Goal: Transaction & Acquisition: Purchase product/service

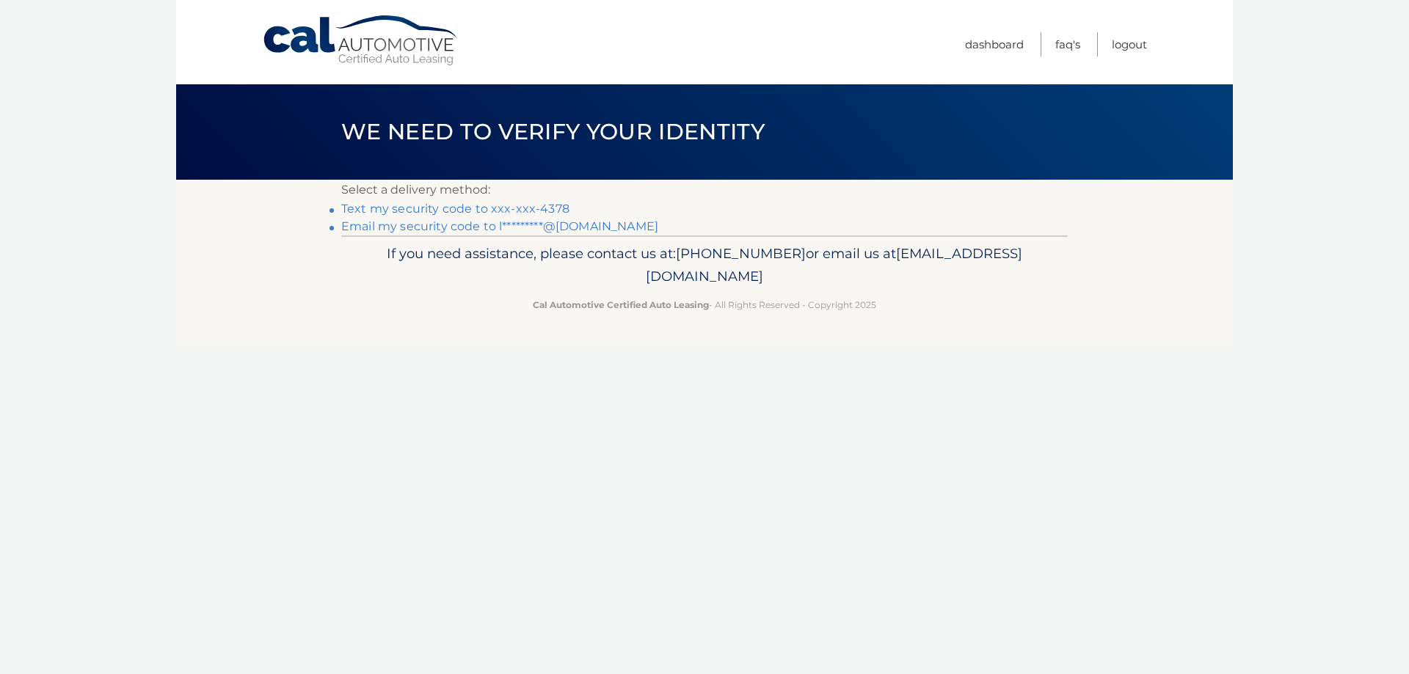
click at [434, 205] on link "Text my security code to xxx-xxx-4378" at bounding box center [455, 209] width 228 height 14
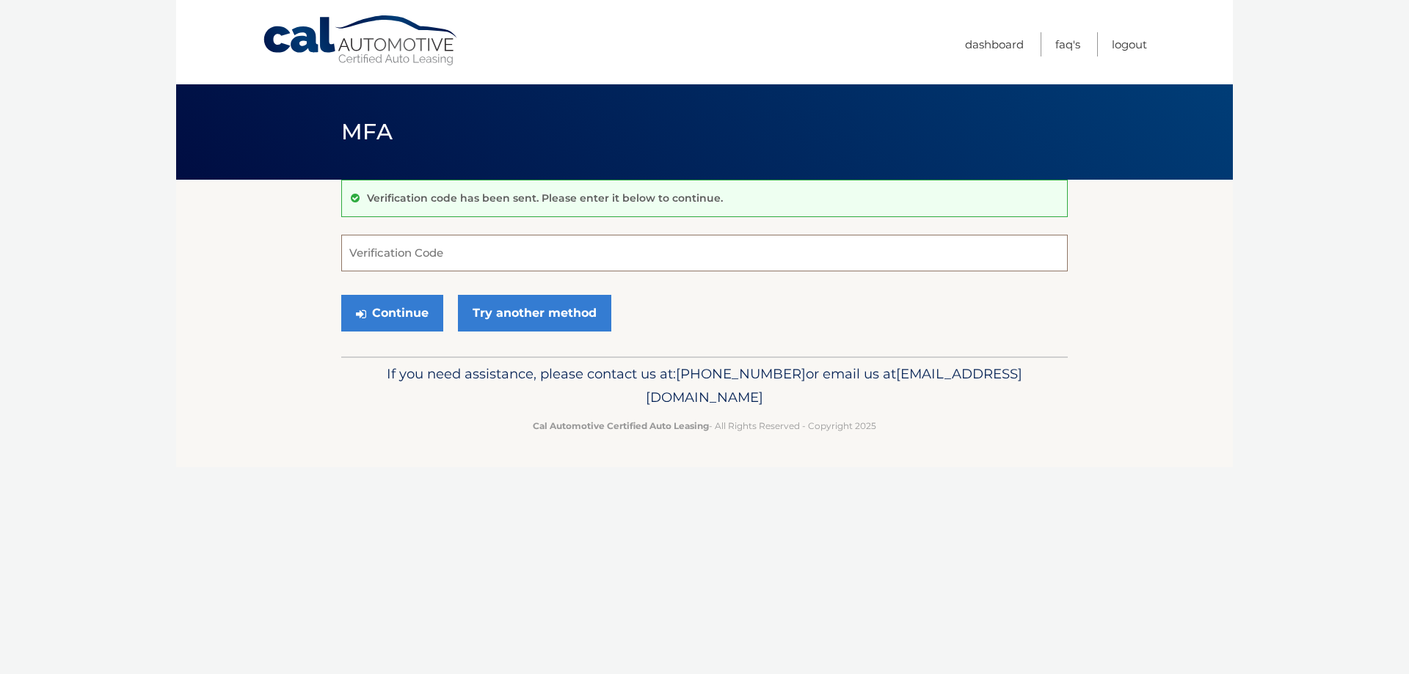
click at [413, 244] on input "Verification Code" at bounding box center [704, 253] width 726 height 37
click at [431, 260] on input "Verification Code" at bounding box center [704, 253] width 726 height 37
type input "466544"
click at [411, 306] on button "Continue" at bounding box center [392, 313] width 102 height 37
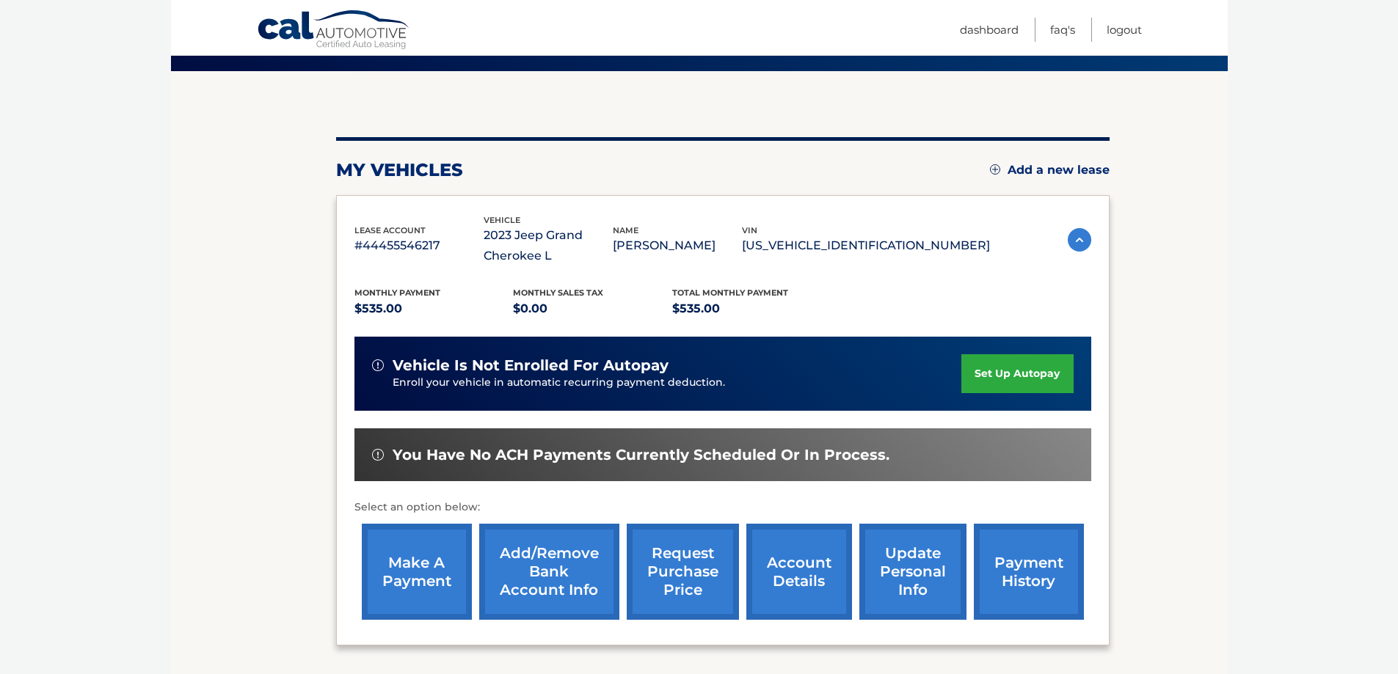
scroll to position [147, 0]
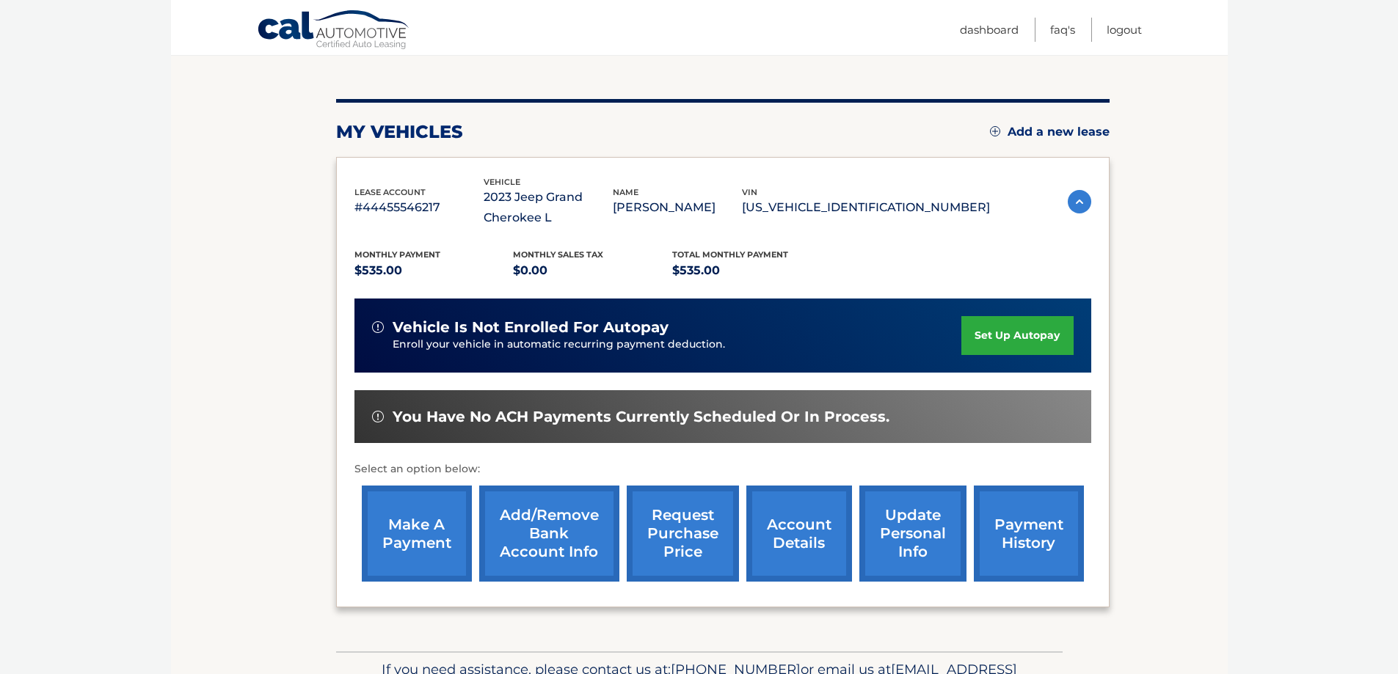
click at [415, 533] on link "make a payment" at bounding box center [417, 534] width 110 height 96
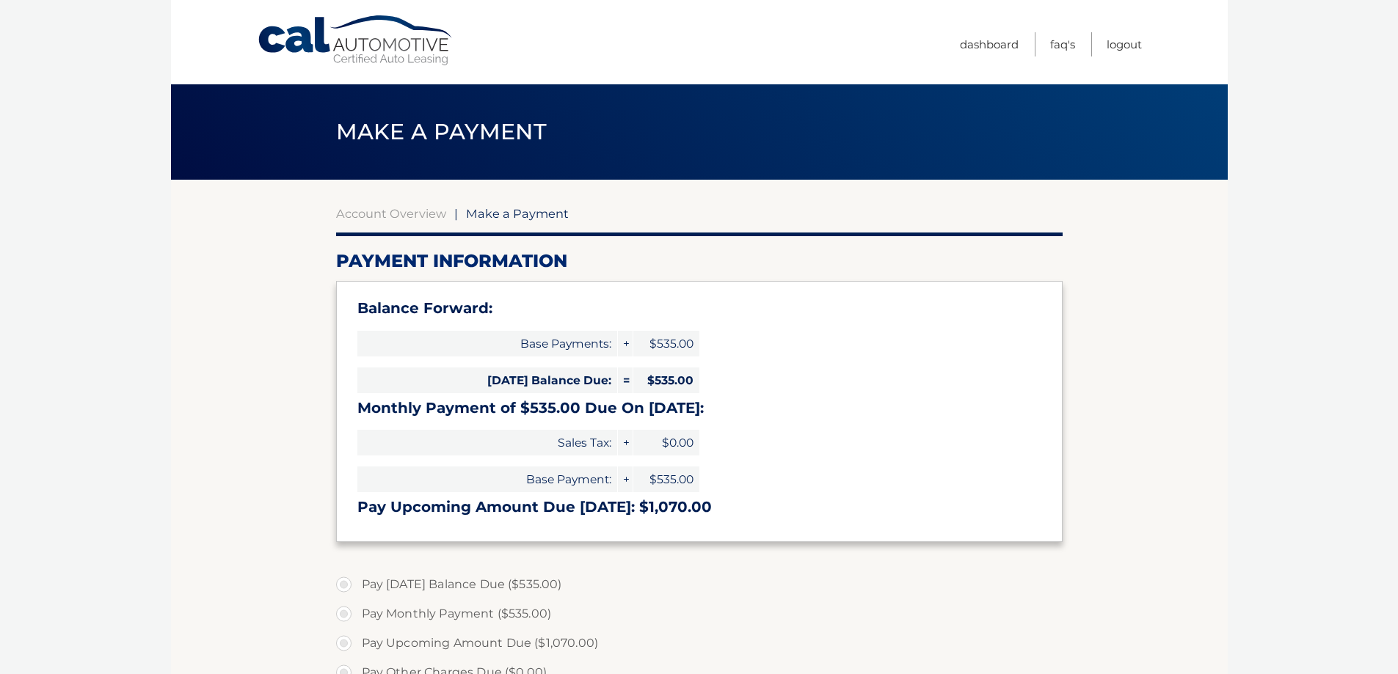
select select "NmM5M2Q5NzktZGEwOS00NmYwLTgzOTctMzJlN2ZhNjVhYjMx"
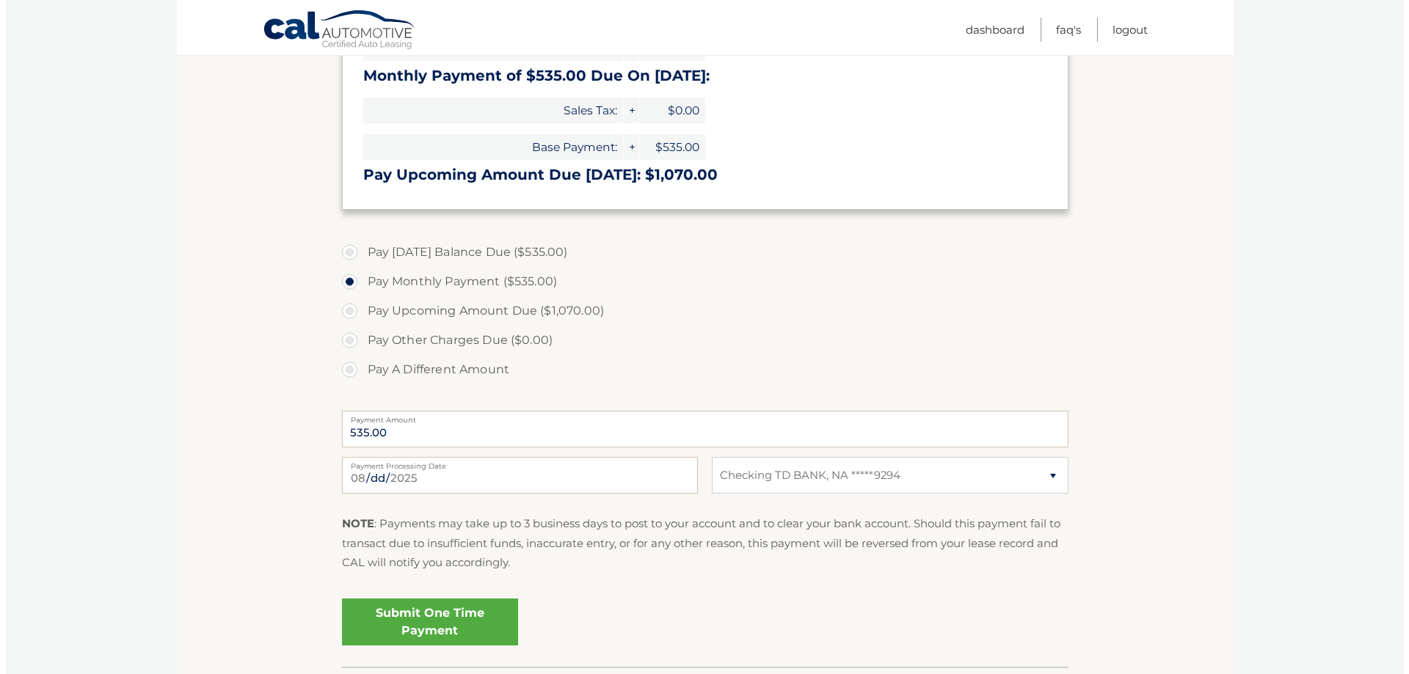
scroll to position [367, 0]
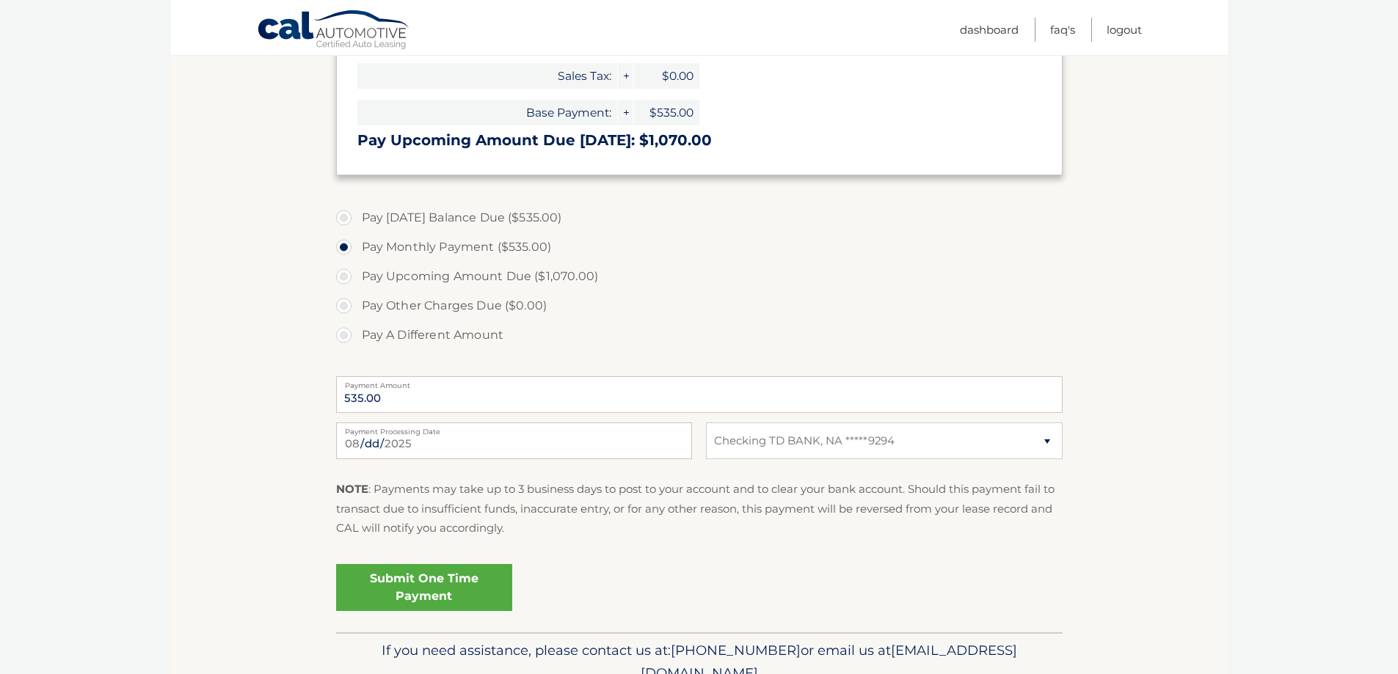
click at [445, 588] on link "Submit One Time Payment" at bounding box center [424, 587] width 176 height 47
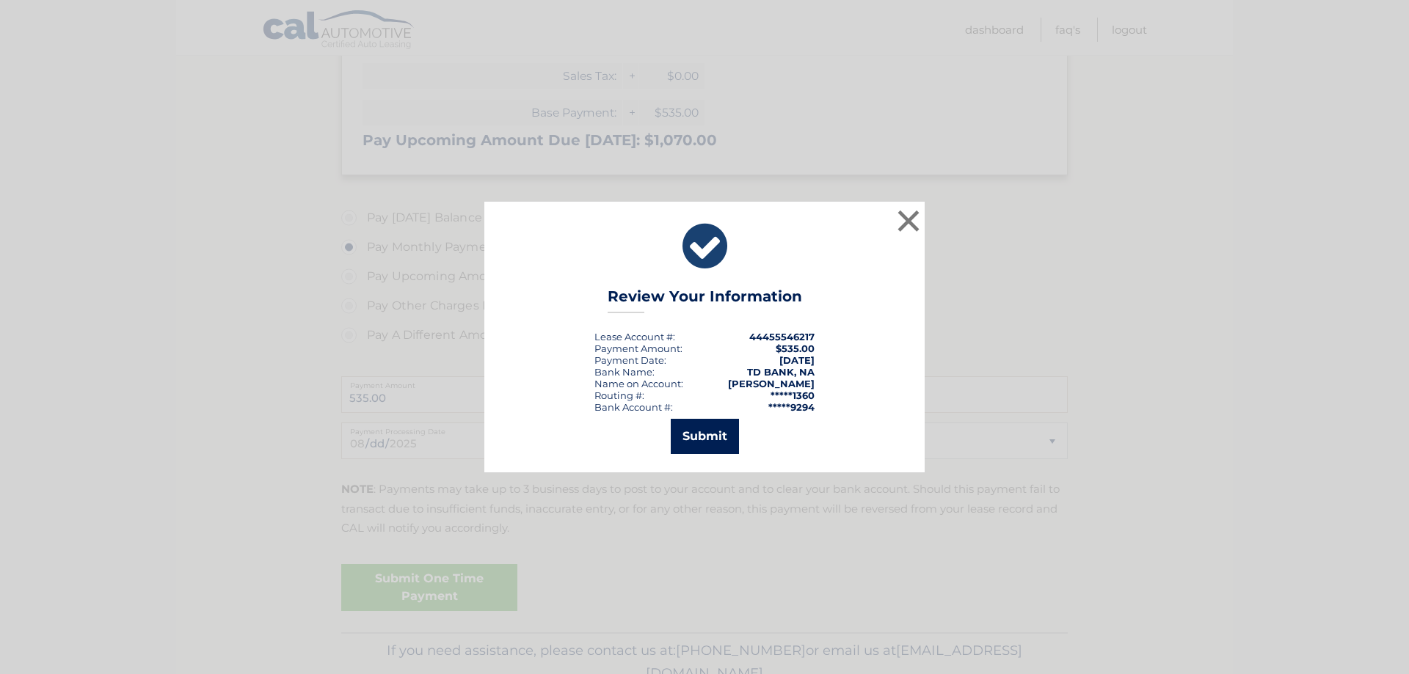
click at [690, 439] on button "Submit" at bounding box center [705, 436] width 68 height 35
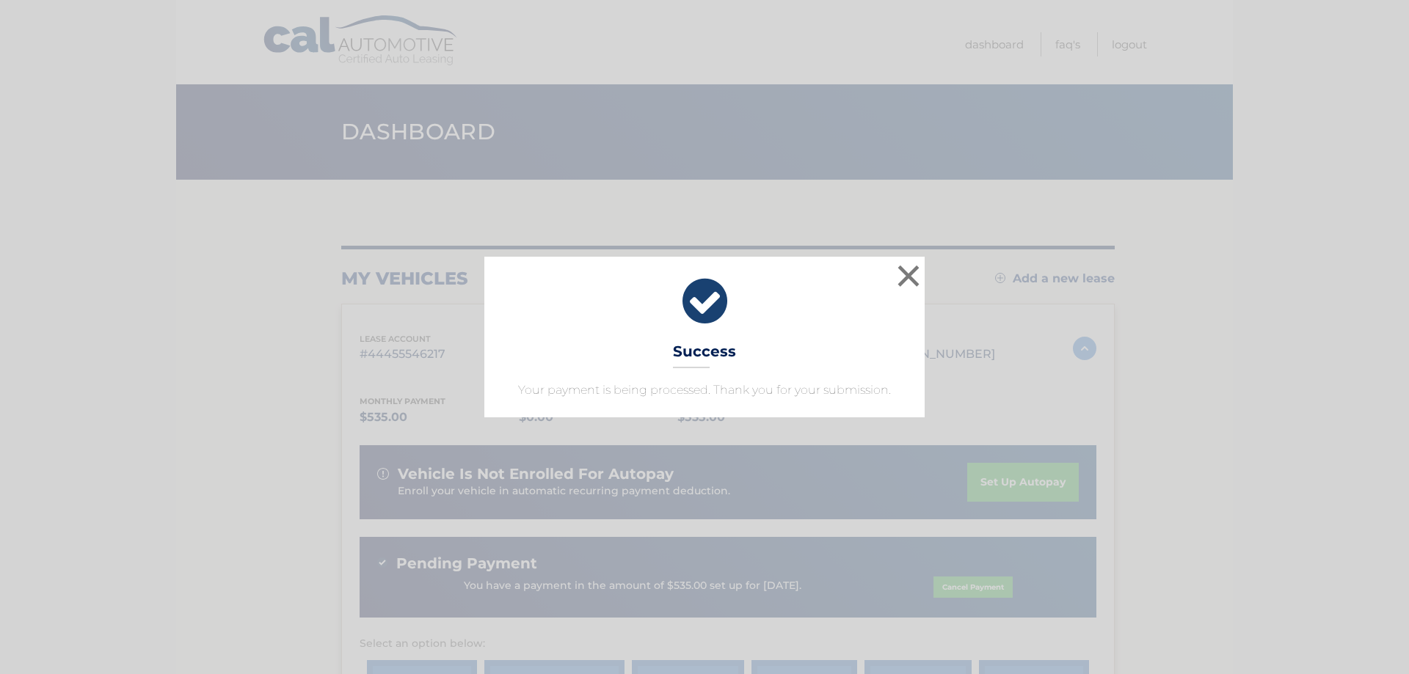
click at [735, 361] on div "× Success Your payment is being processed. Thank you for your submission." at bounding box center [704, 337] width 440 height 160
click at [694, 316] on icon at bounding box center [705, 301] width 404 height 53
click at [910, 278] on button "×" at bounding box center [908, 275] width 29 height 29
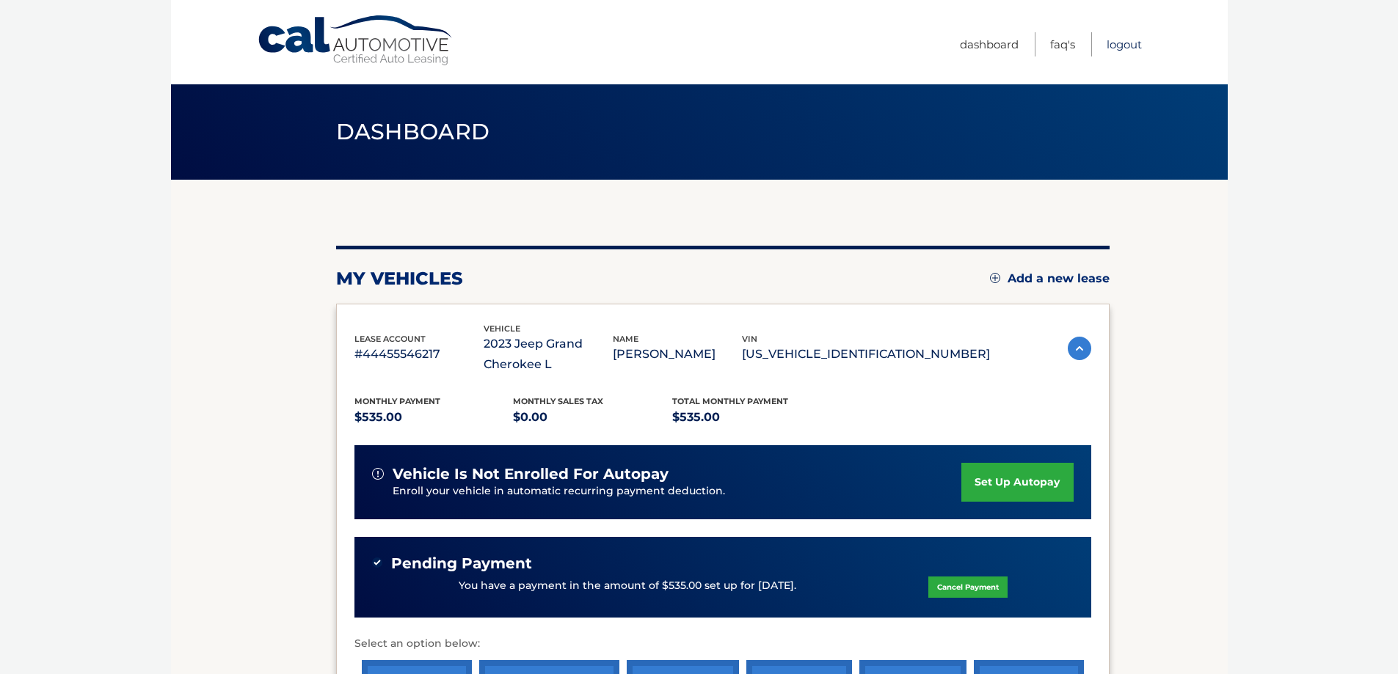
click at [1128, 47] on link "Logout" at bounding box center [1123, 44] width 35 height 24
